Goal: Task Accomplishment & Management: Manage account settings

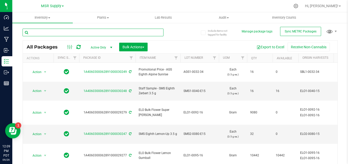
paste input "ELO1-0095-16"
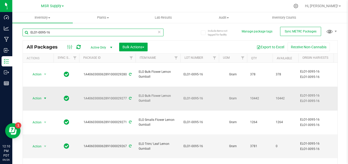
type input "ELO1-0095-16"
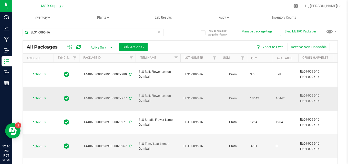
click at [39, 95] on span "Action" at bounding box center [35, 98] width 14 height 7
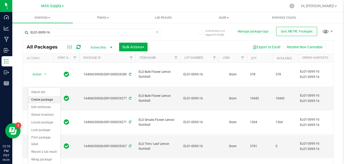
click at [39, 99] on li "Create package" at bounding box center [44, 100] width 32 height 8
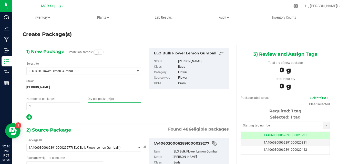
click at [103, 109] on span at bounding box center [114, 107] width 53 height 8
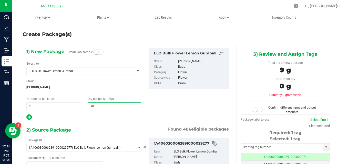
type input "908"
type input "908.0000"
drag, startPoint x: 160, startPoint y: 92, endPoint x: 157, endPoint y: 93, distance: 3.7
click at [160, 92] on div "1) New Package Create lab sample Select Item ELO Bulk Flower Lemon Gumball 100 …" at bounding box center [128, 84] width 210 height 73
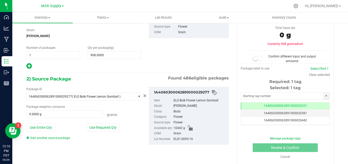
drag, startPoint x: 105, startPoint y: 129, endPoint x: 108, endPoint y: 128, distance: 3.6
click at [105, 129] on button "Use Required Qty" at bounding box center [103, 127] width 34 height 9
type input "908.0000 g"
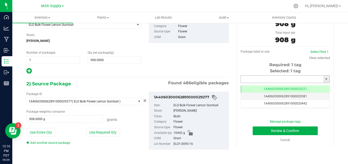
click at [253, 78] on input "text" at bounding box center [282, 79] width 82 height 7
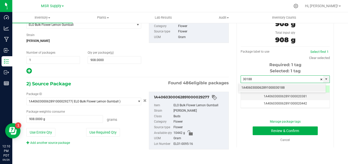
click at [253, 90] on li "1A4060300062891000030188" at bounding box center [281, 88] width 87 height 8
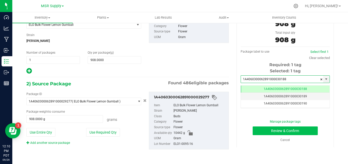
scroll to position [0, 0]
type input "1A4060300062891000030188"
click at [255, 132] on button "Review & Confirm" at bounding box center [284, 131] width 65 height 9
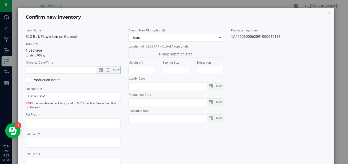
click at [118, 70] on span "Now" at bounding box center [116, 69] width 9 height 7
type input "[DATE] 12:10 PM"
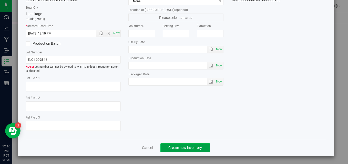
click at [175, 146] on span "Create new inventory" at bounding box center [185, 148] width 34 height 4
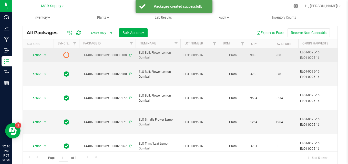
click at [130, 54] on icon at bounding box center [130, 55] width 3 height 3
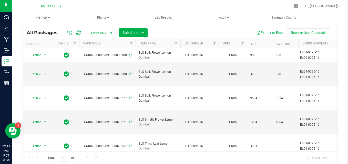
scroll to position [5, 0]
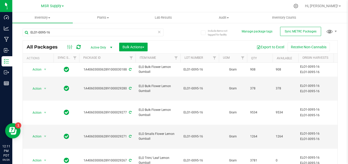
click at [158, 33] on icon at bounding box center [159, 32] width 4 height 6
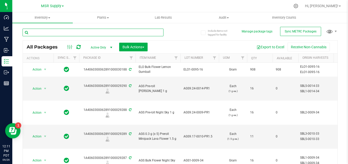
paste input "SBL3-0023-34"
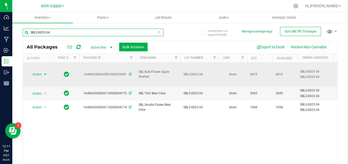
type input "SBL3-0023-34"
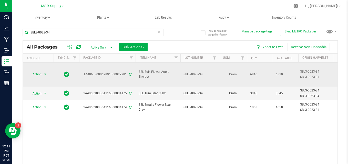
click at [34, 71] on span "Action" at bounding box center [35, 74] width 14 height 7
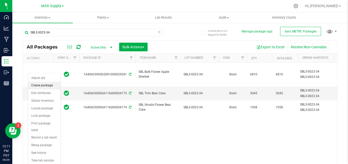
click at [36, 85] on li "Create package" at bounding box center [44, 86] width 32 height 8
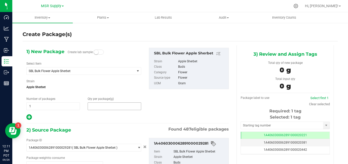
click at [106, 108] on span at bounding box center [114, 107] width 53 height 8
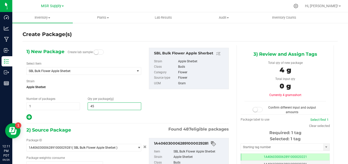
type input "454"
type input "454.0000"
click at [122, 80] on div "Strain Apple Sherbet" at bounding box center [83, 86] width 115 height 14
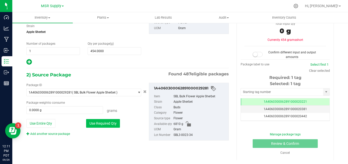
click at [111, 124] on button "Use Required Qty" at bounding box center [103, 123] width 34 height 9
type input "454.0000 g"
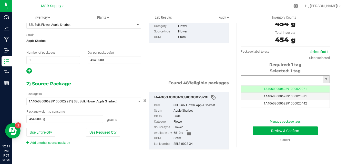
click at [250, 78] on input "text" at bounding box center [282, 79] width 82 height 7
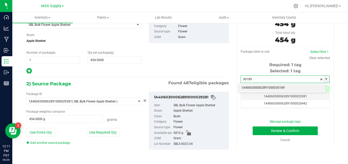
click at [264, 87] on li "1A4060300062891000030189" at bounding box center [281, 88] width 87 height 8
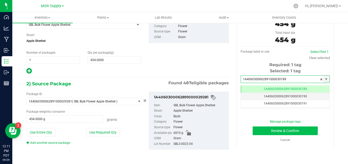
type input "1A4060300062891000030189"
click at [261, 128] on button "Review & Confirm" at bounding box center [284, 131] width 65 height 9
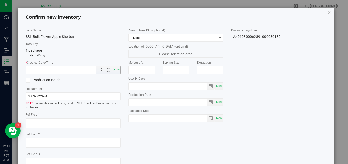
click at [117, 70] on span "Now" at bounding box center [116, 69] width 9 height 7
type input "[DATE] 12:11 PM"
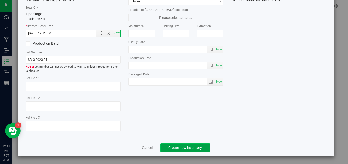
click at [201, 148] on button "Create new inventory" at bounding box center [184, 148] width 49 height 9
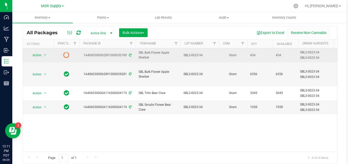
click at [129, 56] on icon at bounding box center [130, 55] width 3 height 3
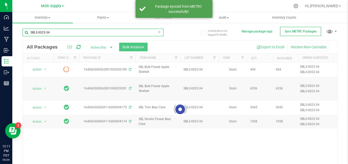
click at [120, 33] on input "SBL3-0023-34" at bounding box center [93, 33] width 141 height 8
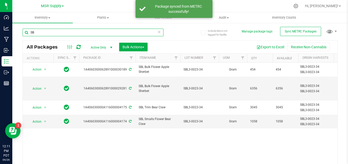
type input "S"
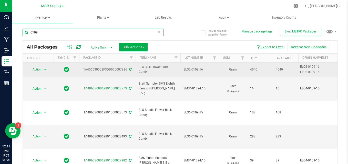
type input "0109"
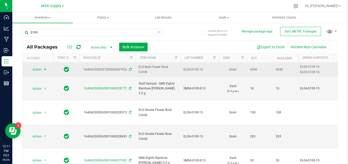
click at [38, 70] on span "Action" at bounding box center [35, 69] width 14 height 7
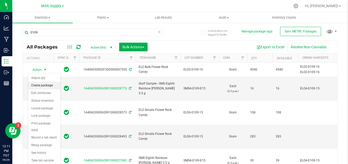
click at [44, 83] on li "Create package" at bounding box center [44, 86] width 32 height 8
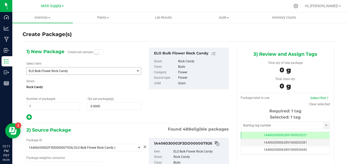
type input "0.0000 g"
click at [121, 106] on span at bounding box center [114, 107] width 53 height 8
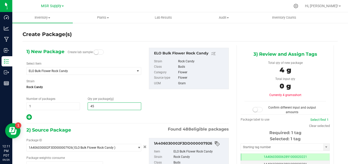
type input "454"
type input "454.0000"
click at [132, 91] on div "Strain Rock Candy" at bounding box center [83, 86] width 115 height 14
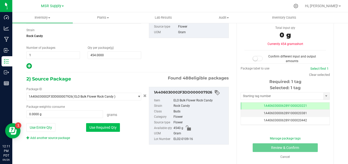
click at [111, 125] on button "Use Required Qty" at bounding box center [103, 127] width 34 height 9
type input "454.0000 g"
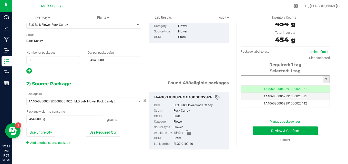
click at [271, 79] on input "text" at bounding box center [282, 79] width 82 height 7
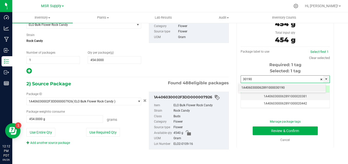
click at [266, 86] on li "1A4060300062891000030190" at bounding box center [281, 88] width 87 height 8
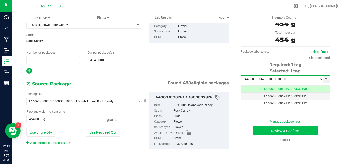
type input "1A4060300062891000030190"
click at [265, 134] on button "Review & Confirm" at bounding box center [284, 131] width 65 height 9
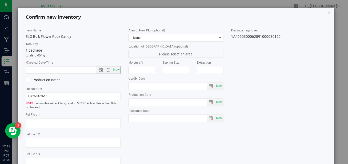
click at [115, 69] on span "Now" at bounding box center [116, 69] width 9 height 7
type input "[DATE] 12:12 PM"
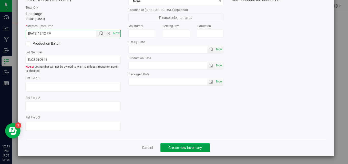
click at [200, 149] on button "Create new inventory" at bounding box center [184, 148] width 49 height 9
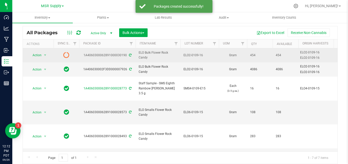
click at [130, 57] on icon at bounding box center [130, 55] width 3 height 3
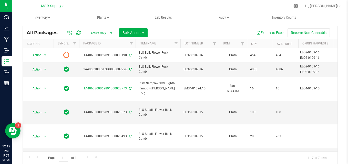
click at [190, 33] on div "Export to Excel Receive Non-Cannabis" at bounding box center [242, 32] width 182 height 9
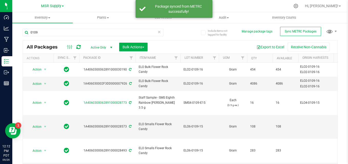
click at [159, 33] on icon at bounding box center [159, 32] width 4 height 6
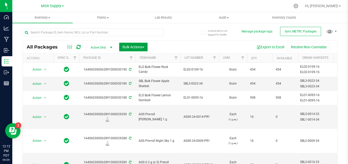
click at [145, 50] on button "Bulk Actions" at bounding box center [133, 47] width 28 height 9
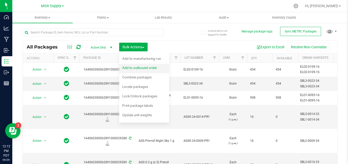
click at [145, 66] on span "Add to outbound order" at bounding box center [139, 68] width 35 height 4
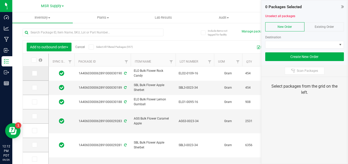
click at [35, 73] on icon at bounding box center [34, 73] width 3 height 0
click at [0, 0] on input "checkbox" at bounding box center [0, 0] width 0 height 0
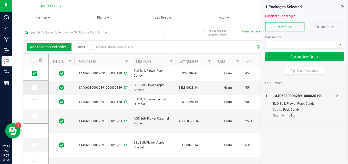
click at [36, 88] on icon at bounding box center [34, 88] width 3 height 0
click at [0, 0] on input "checkbox" at bounding box center [0, 0] width 0 height 0
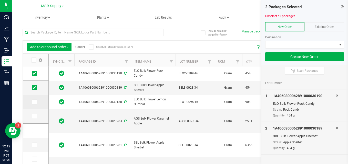
click at [36, 102] on icon at bounding box center [34, 102] width 3 height 0
click at [0, 0] on input "checkbox" at bounding box center [0, 0] width 0 height 0
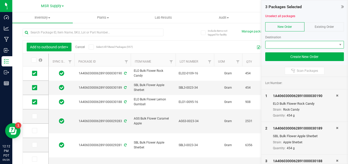
click at [317, 47] on span at bounding box center [301, 44] width 72 height 7
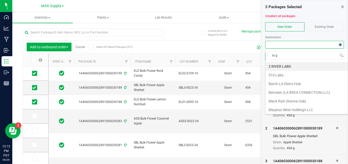
type input "la gr"
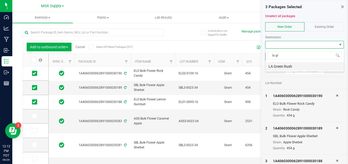
click at [330, 67] on li "LA Green Rush" at bounding box center [304, 66] width 78 height 9
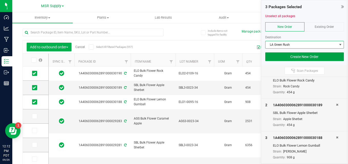
click at [285, 59] on button "Create New Order" at bounding box center [304, 56] width 79 height 9
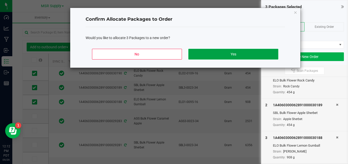
click at [255, 53] on button "Yes" at bounding box center [233, 54] width 90 height 11
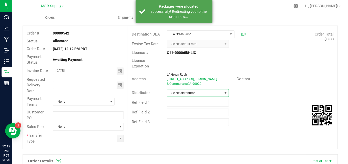
click at [209, 96] on span "Select distributor" at bounding box center [194, 93] width 55 height 7
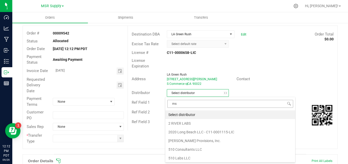
type input "msr"
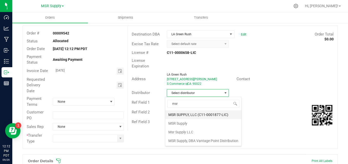
click at [204, 114] on li "MSR SUPPLY, LLC (C11-0001877-LIC)" at bounding box center [203, 115] width 76 height 9
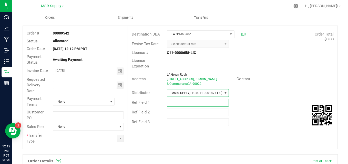
click at [181, 102] on input "text" at bounding box center [198, 103] width 62 height 8
type input "Shasta Bulk Sale"
click at [119, 84] on span "Toggle calendar" at bounding box center [120, 85] width 4 height 4
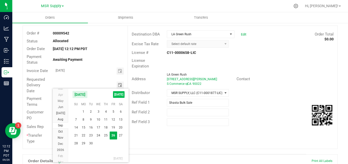
click at [117, 94] on span "[DATE]" at bounding box center [119, 94] width 12 height 7
type input "[DATE]"
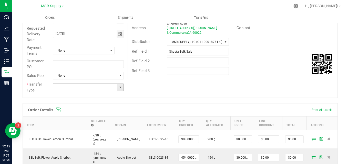
click at [121, 87] on span at bounding box center [120, 87] width 4 height 4
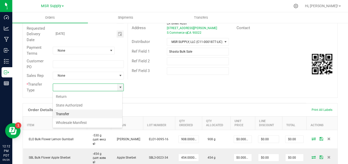
click at [95, 112] on li "Transfer" at bounding box center [87, 114] width 69 height 9
type input "Transfer"
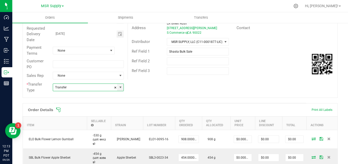
click at [174, 83] on div "Order # 00009542 Status Allocated Order Date [DATE] 12:12 PM PDT Payment Status…" at bounding box center [180, 36] width 314 height 123
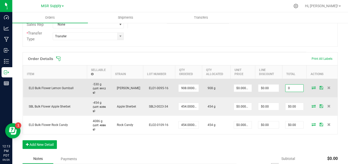
click at [286, 89] on input "0" at bounding box center [294, 88] width 18 height 7
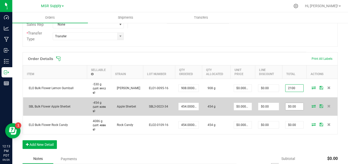
type input "2100"
type input "$2.31278"
type input "$2,100.00"
click at [292, 105] on input "0" at bounding box center [294, 106] width 18 height 7
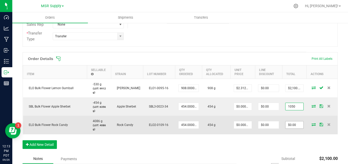
type input "1050"
type input "$2.31278"
type input "$1,050.00"
click at [288, 122] on input "0" at bounding box center [294, 125] width 18 height 7
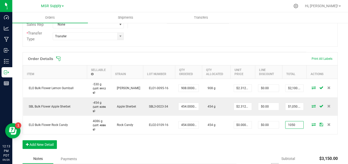
type input "1050"
type input "$2.31278"
type input "$1,050.00"
click at [269, 141] on div "Order Details Print All Labels Item Sellable Strain Lot Number Qty Ordered Qty …" at bounding box center [180, 103] width 315 height 102
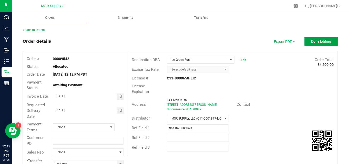
click at [323, 41] on span "Done Editing" at bounding box center [321, 41] width 20 height 4
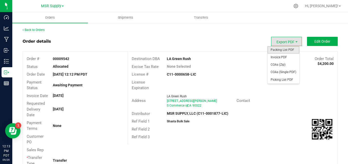
click at [284, 48] on span "Packing List PDF" at bounding box center [283, 49] width 32 height 7
click at [294, 42] on span "Export PDF" at bounding box center [296, 42] width 4 height 4
click at [287, 57] on span "Invoice PDF" at bounding box center [283, 57] width 32 height 7
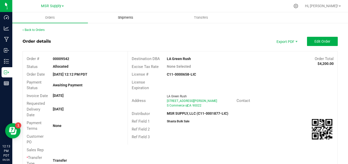
click at [125, 17] on span "Shipments" at bounding box center [125, 17] width 29 height 5
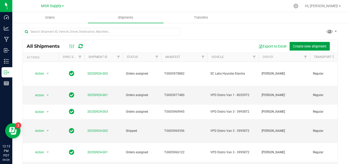
click at [311, 44] on span "Create new shipment" at bounding box center [310, 46] width 34 height 4
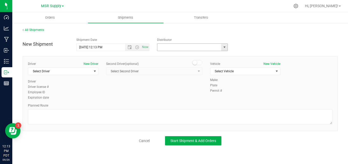
click at [186, 46] on input "text" at bounding box center [188, 47] width 62 height 7
click at [190, 53] on li "LA Green Rush" at bounding box center [192, 56] width 70 height 8
type input "LA Green Rush"
click at [66, 72] on span "Select Driver" at bounding box center [59, 71] width 63 height 7
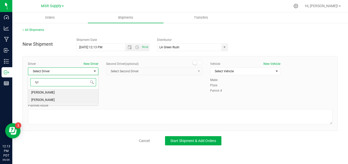
click at [58, 98] on li "[PERSON_NAME]" at bounding box center [63, 100] width 70 height 8
type input "tyl"
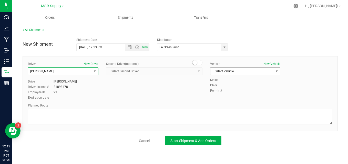
click at [224, 69] on span "Select Vehicle" at bounding box center [241, 71] width 63 height 7
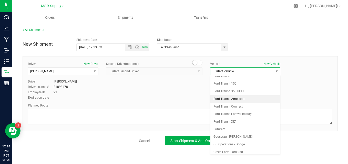
scroll to position [324, 0]
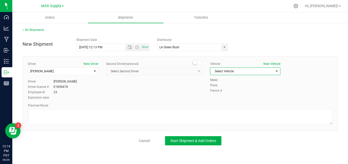
click at [242, 70] on span "Select Vehicle" at bounding box center [241, 71] width 63 height 7
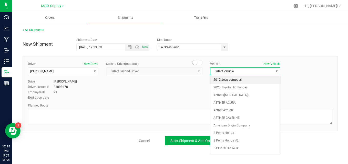
scroll to position [342, 0]
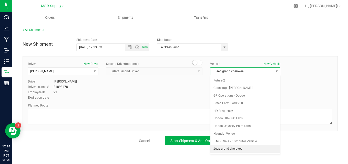
click at [230, 151] on li "Jeep grand cherokee" at bounding box center [245, 149] width 70 height 8
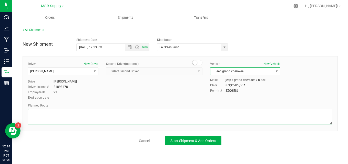
click at [175, 118] on textarea at bounding box center [180, 116] width 304 height 15
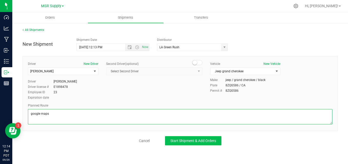
type textarea "google maps"
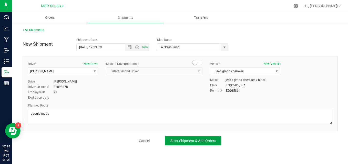
click at [178, 138] on button "Start Shipment & Add Orders" at bounding box center [193, 140] width 56 height 9
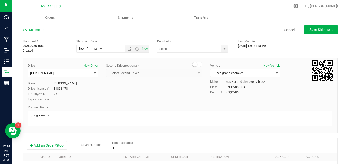
type input "LA Green Rush"
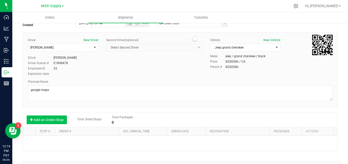
click at [58, 120] on button "Add an Order/Stop" at bounding box center [47, 120] width 40 height 9
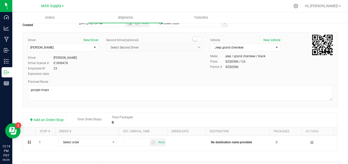
scroll to position [51, 0]
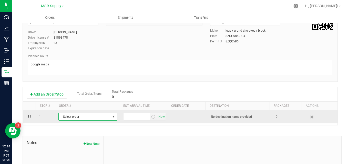
click at [78, 117] on span "Select order" at bounding box center [85, 116] width 52 height 7
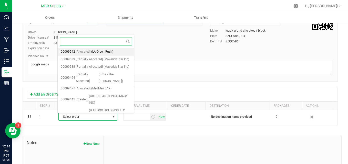
click at [91, 53] on span "(LA Green Rush)" at bounding box center [102, 52] width 22 height 7
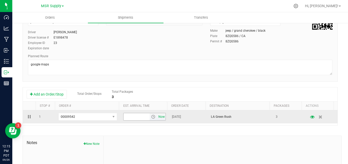
click at [160, 115] on span "Now" at bounding box center [161, 116] width 9 height 7
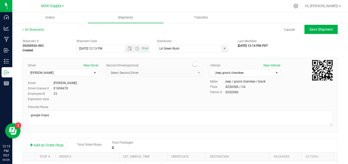
scroll to position [0, 0]
click at [319, 28] on span "Save Shipment" at bounding box center [321, 30] width 24 height 4
type input "[DATE] 7:13 PM"
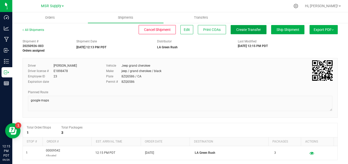
click at [236, 30] on span "Create Transfer" at bounding box center [248, 30] width 25 height 4
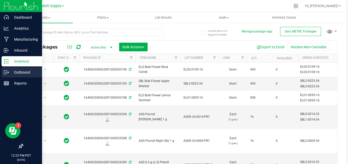
click at [19, 68] on div "Outbound" at bounding box center [22, 72] width 40 height 10
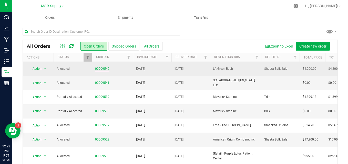
click at [105, 69] on link "00009542" at bounding box center [102, 69] width 14 height 5
